Goal: Entertainment & Leisure: Consume media (video, audio)

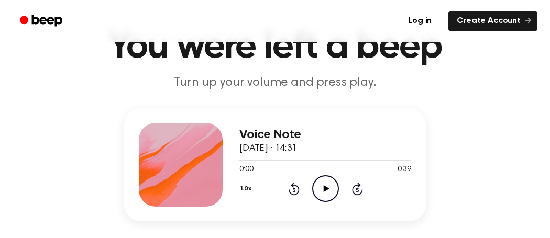
scroll to position [57, 0]
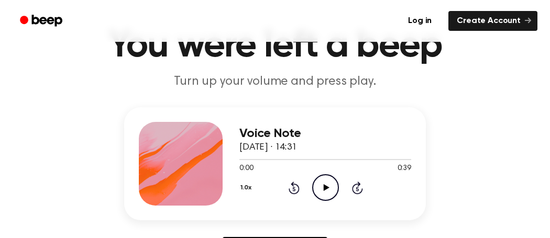
click at [324, 190] on icon at bounding box center [326, 187] width 6 height 7
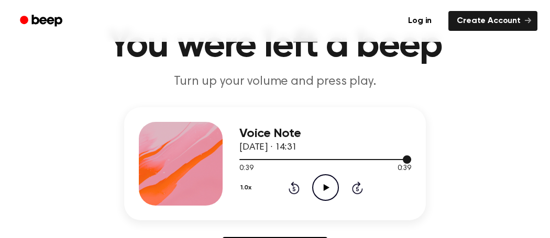
click at [250, 160] on div at bounding box center [325, 159] width 172 height 1
click at [327, 188] on icon at bounding box center [326, 187] width 6 height 7
click at [329, 185] on icon "Pause Audio" at bounding box center [325, 187] width 27 height 27
click at [329, 185] on icon "Play Audio" at bounding box center [325, 187] width 27 height 27
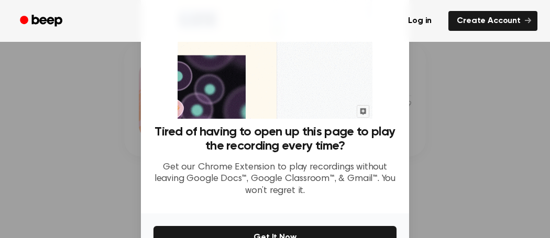
scroll to position [0, 0]
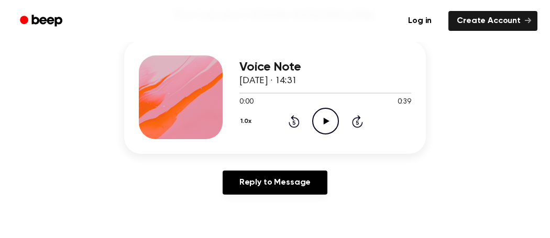
click at [324, 119] on icon at bounding box center [326, 121] width 6 height 7
